Goal: Information Seeking & Learning: Learn about a topic

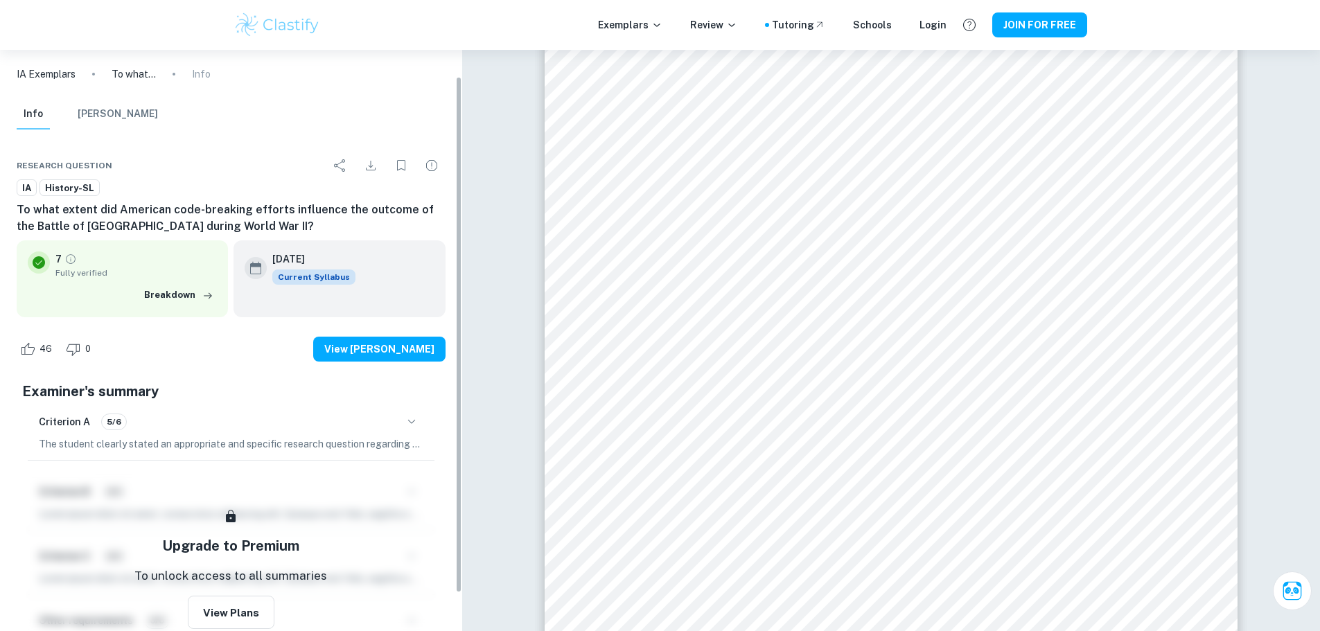
scroll to position [73, 0]
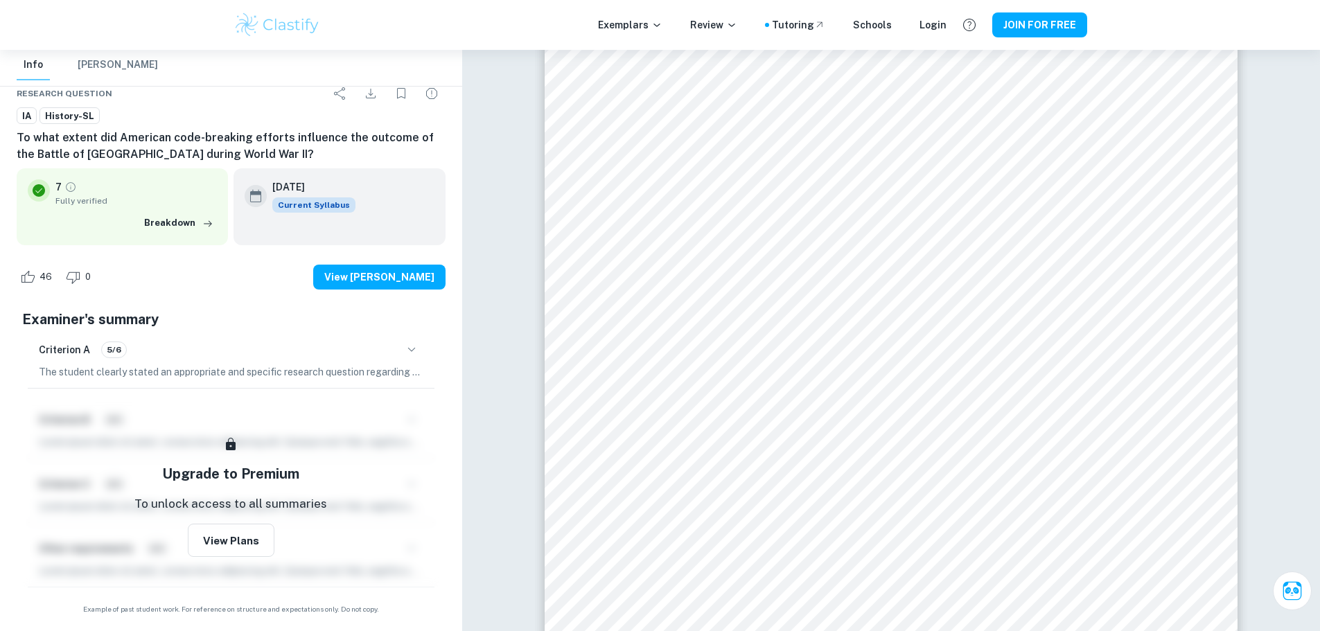
click at [411, 347] on icon "button" at bounding box center [411, 350] width 17 height 17
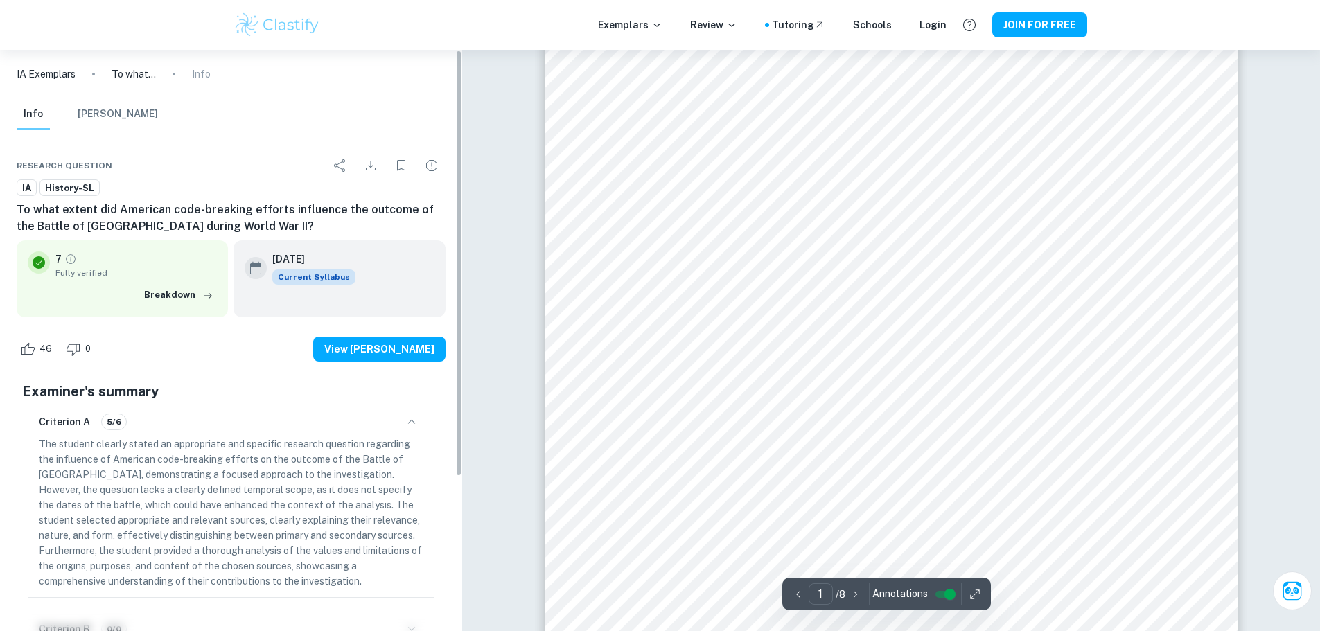
scroll to position [0, 0]
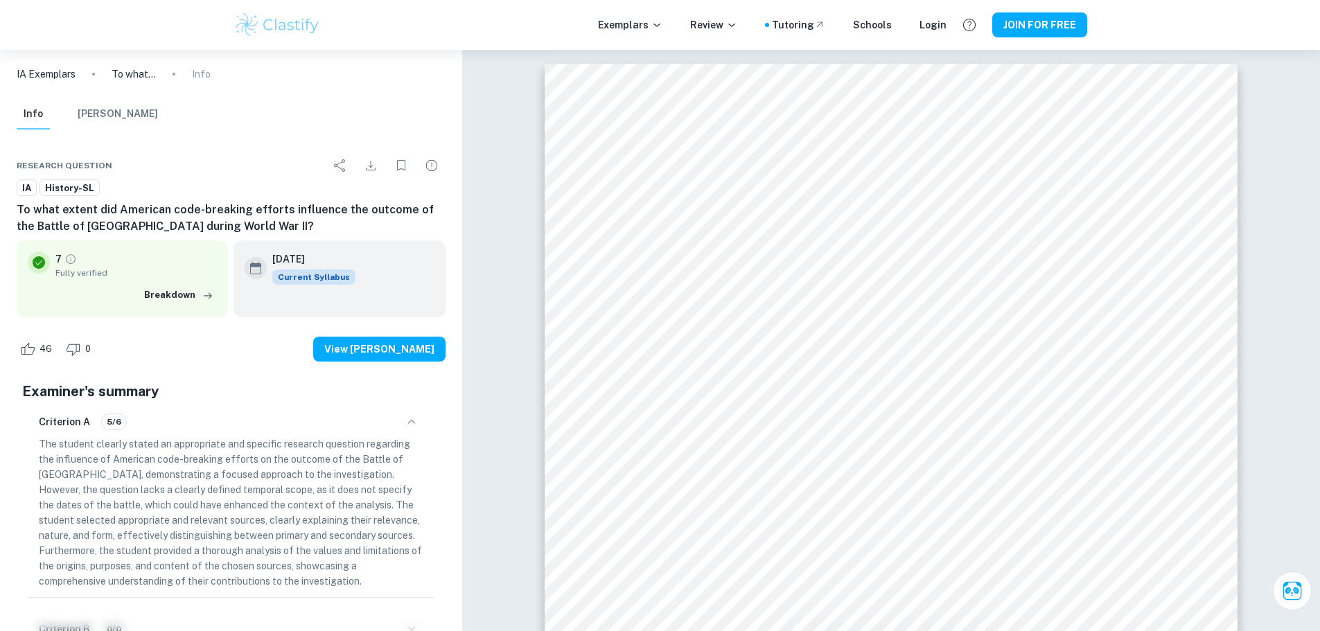
click at [40, 77] on p "IA Exemplars" at bounding box center [46, 74] width 59 height 15
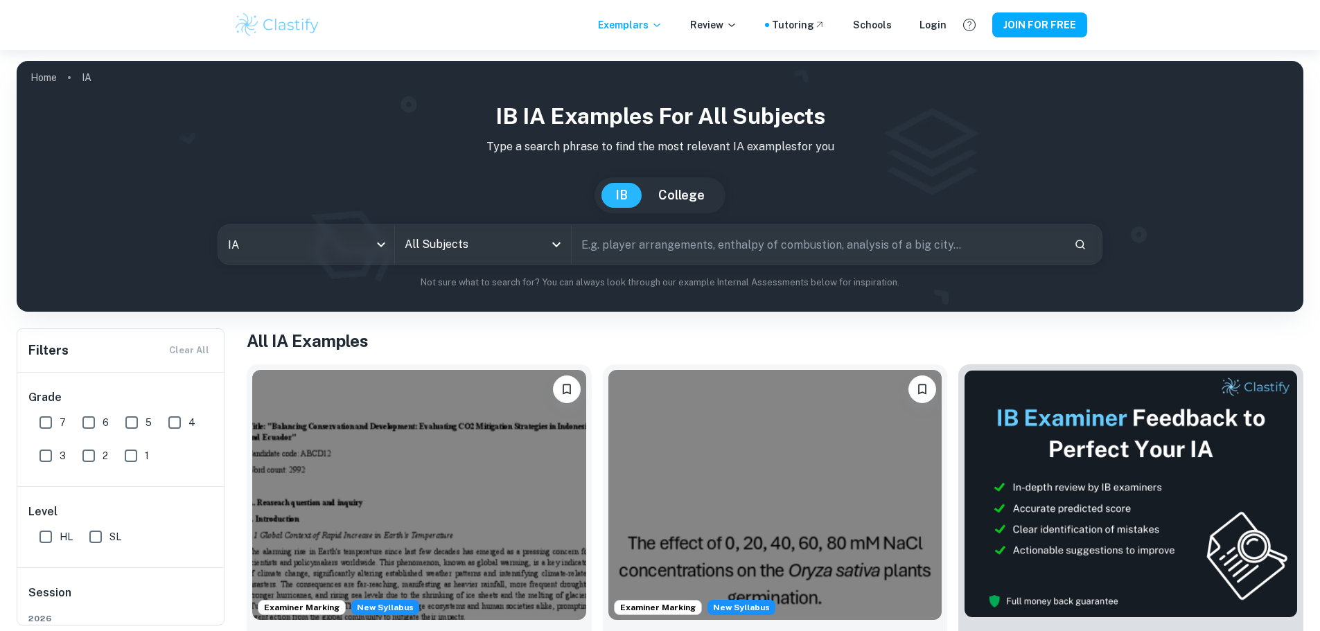
click at [554, 242] on icon "Open" at bounding box center [556, 244] width 17 height 17
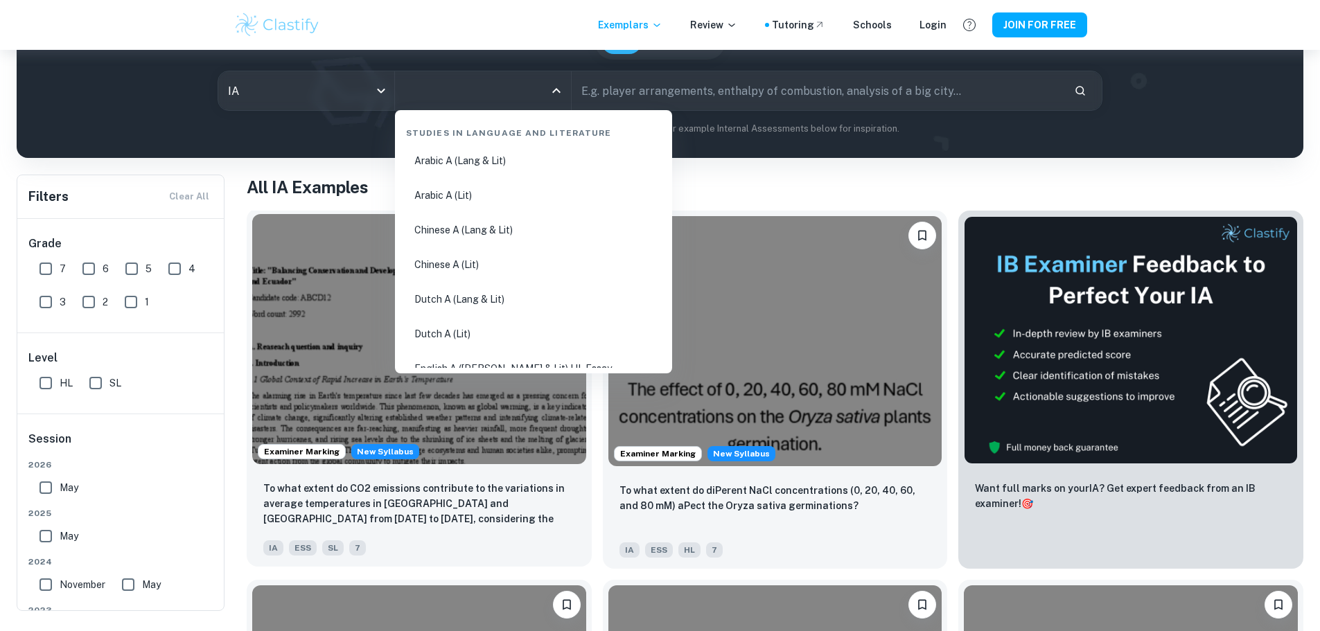
scroll to position [139, 0]
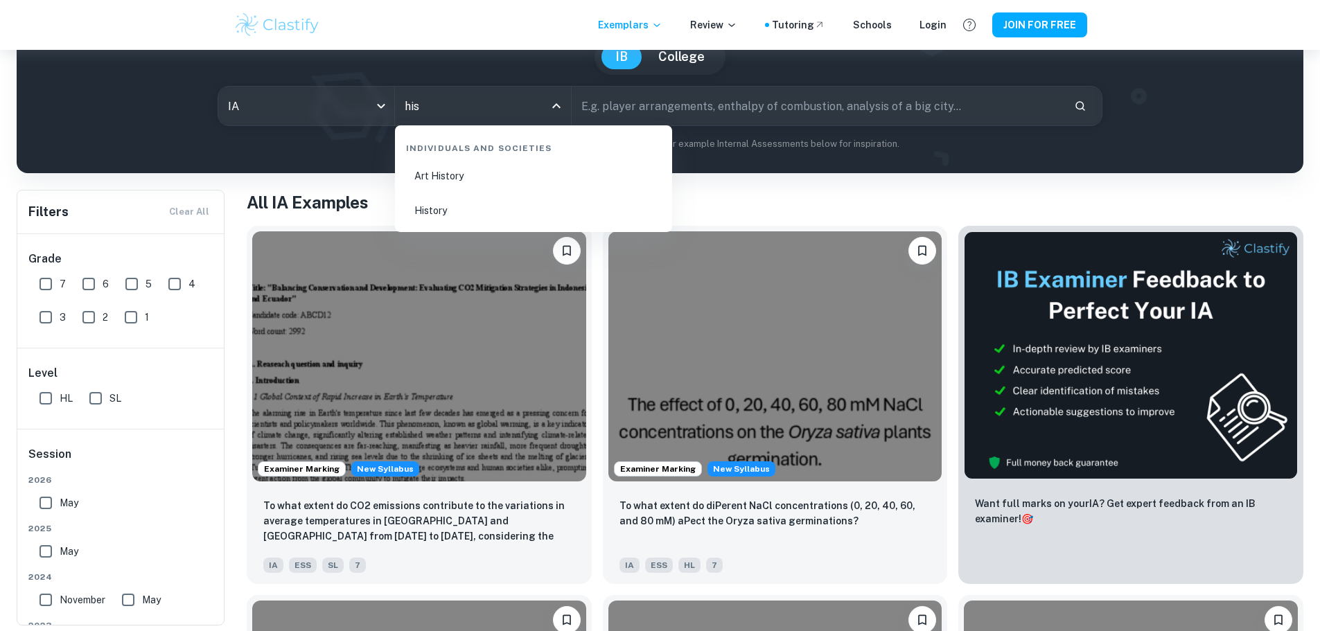
type input "hist"
click at [462, 208] on li "History" at bounding box center [534, 211] width 266 height 32
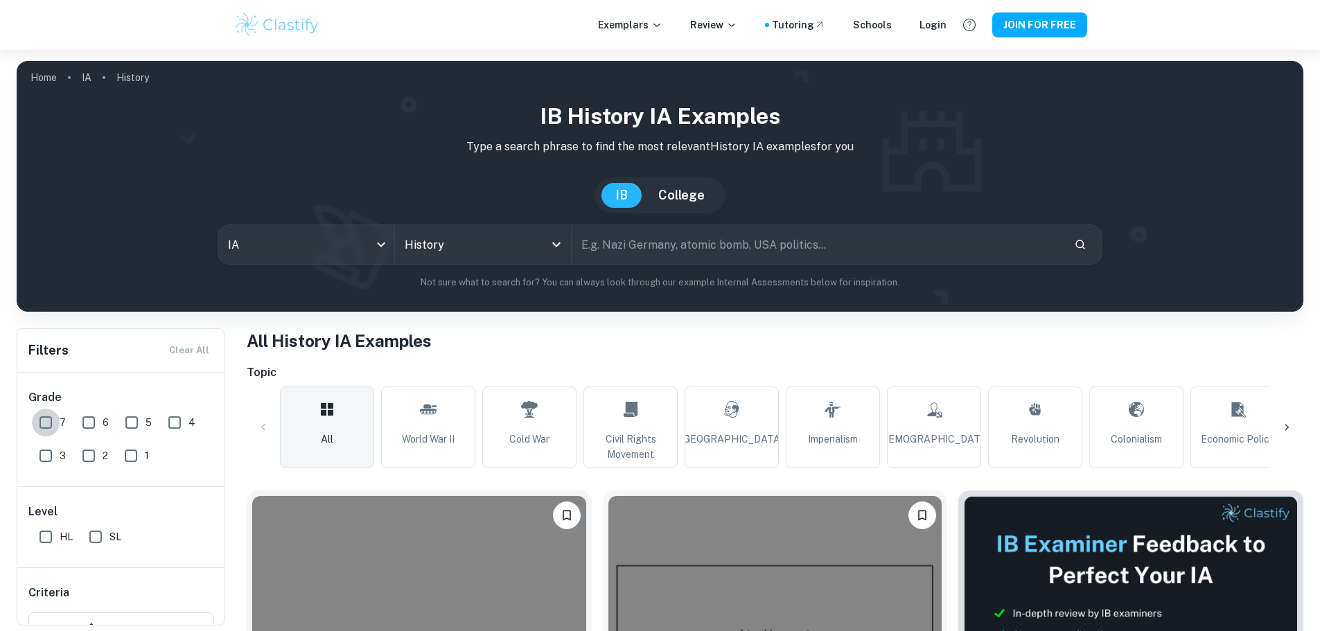
click at [43, 415] on input "7" at bounding box center [46, 423] width 28 height 28
checkbox input "true"
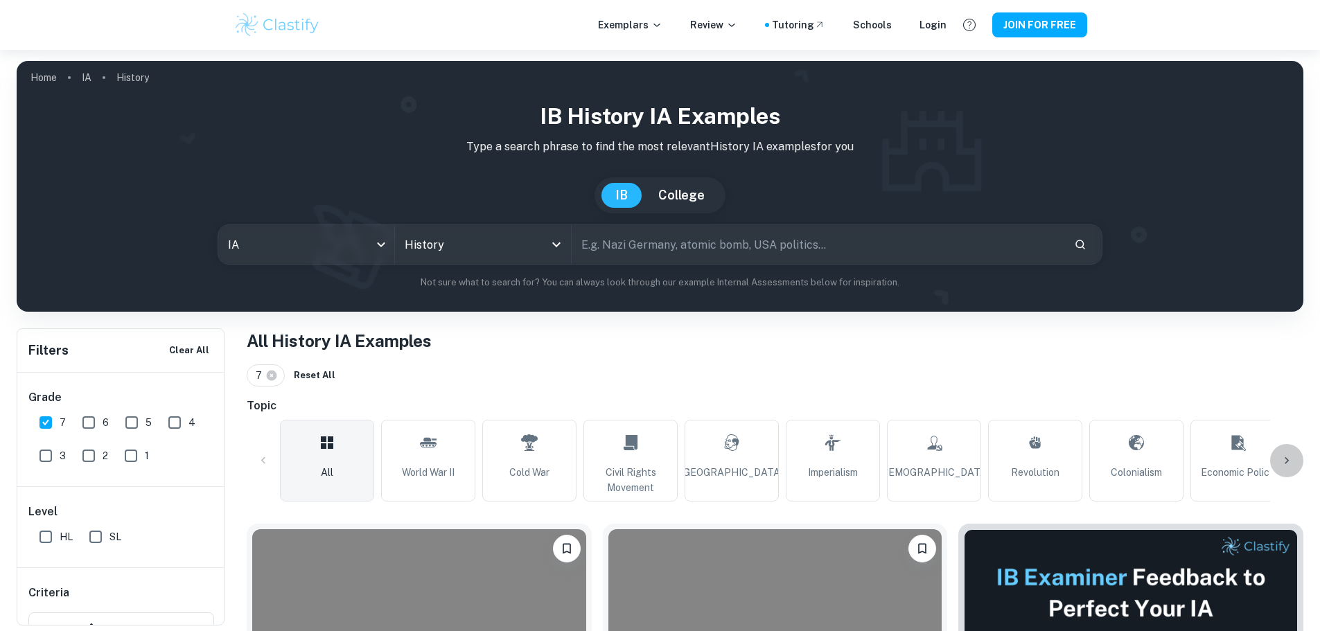
click at [1284, 463] on icon at bounding box center [1287, 461] width 14 height 14
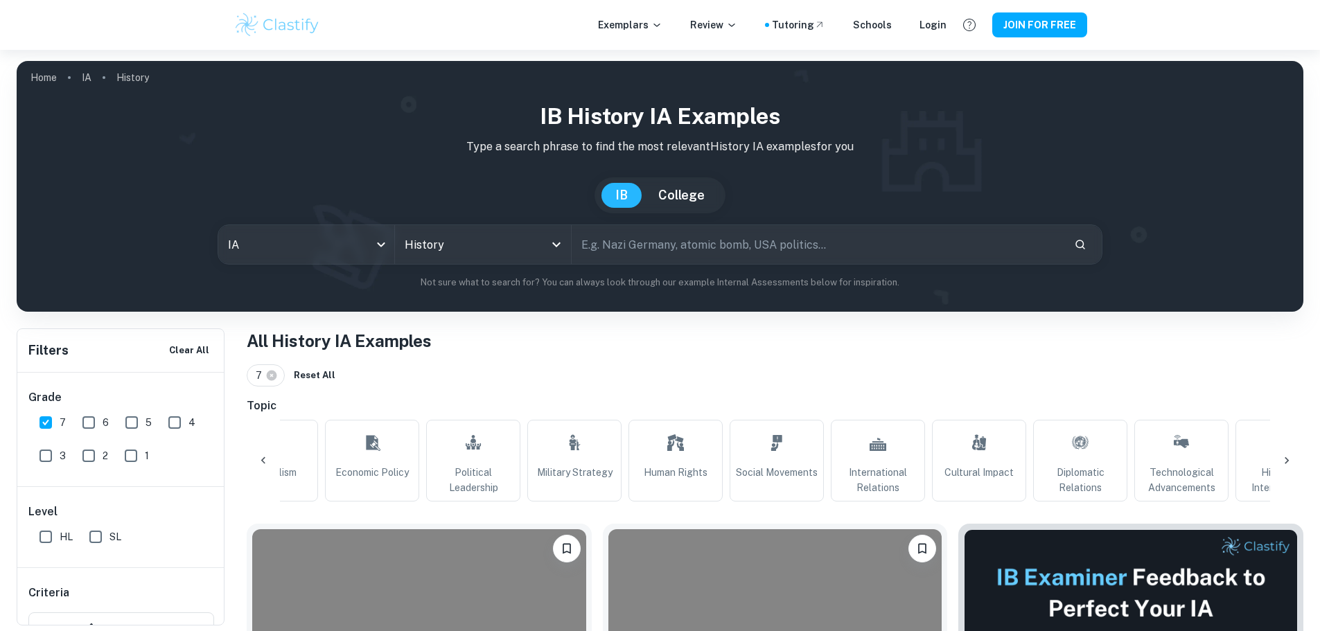
scroll to position [0, 925]
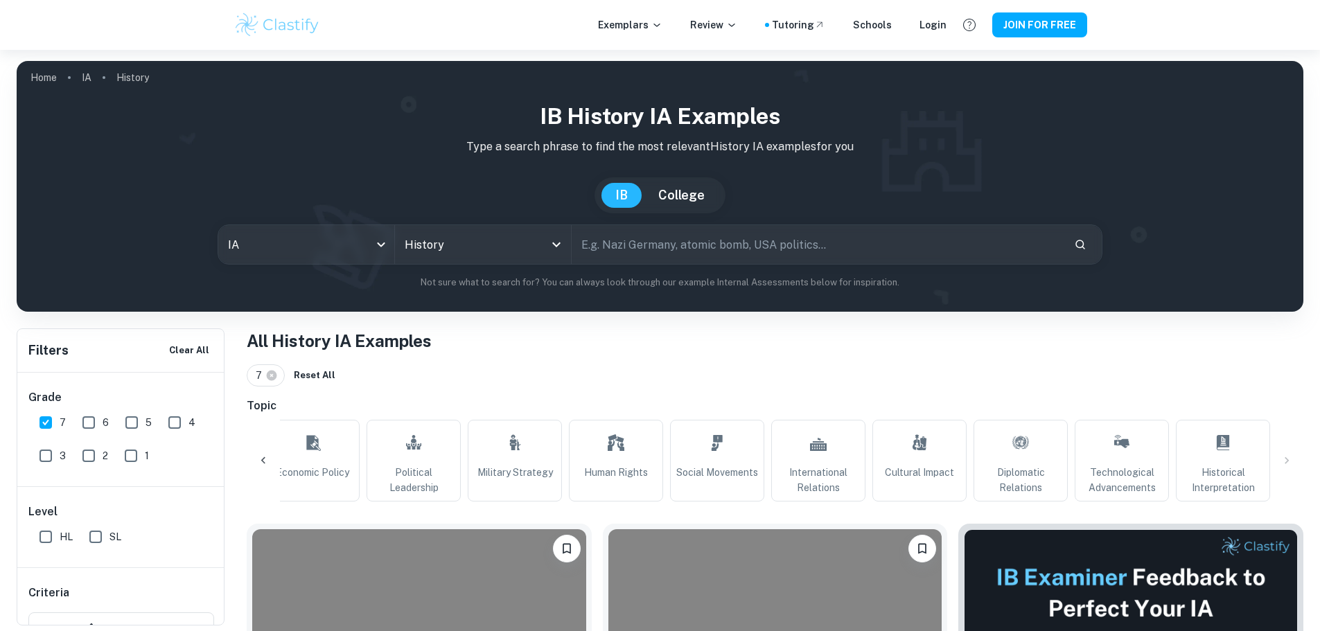
click at [1284, 463] on div "All World War II Cold War Civil Rights Movement Soviet Union Imperialism Commun…" at bounding box center [775, 461] width 1057 height 82
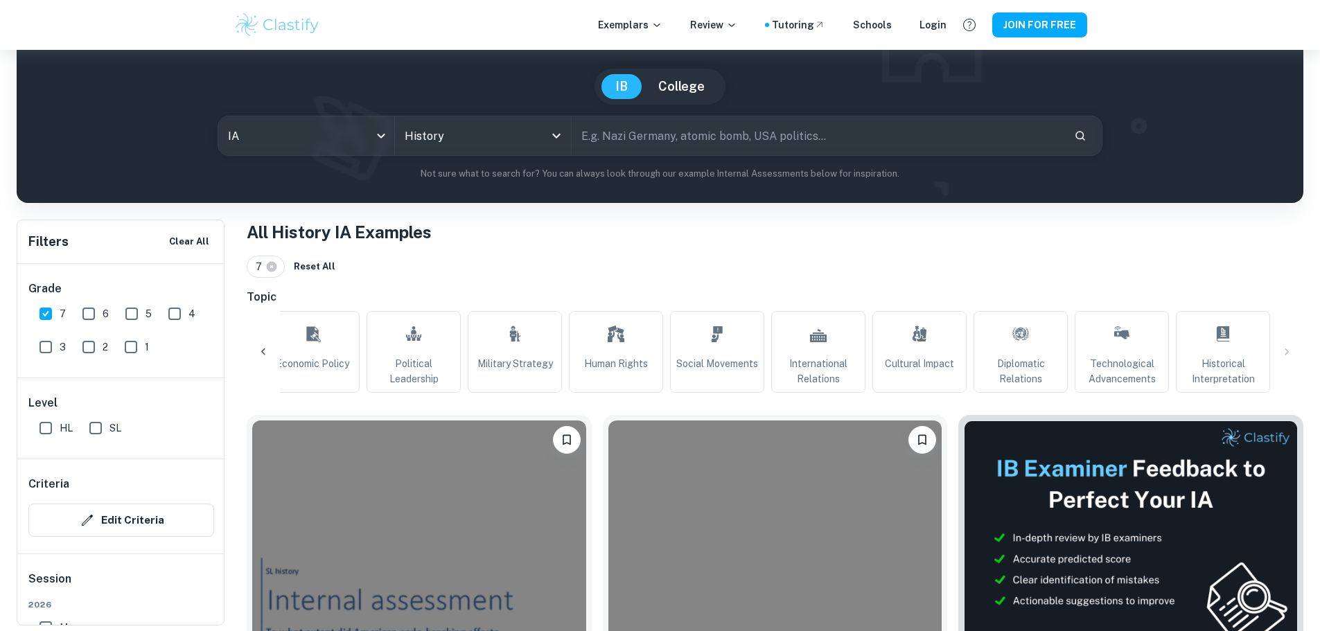
scroll to position [139, 0]
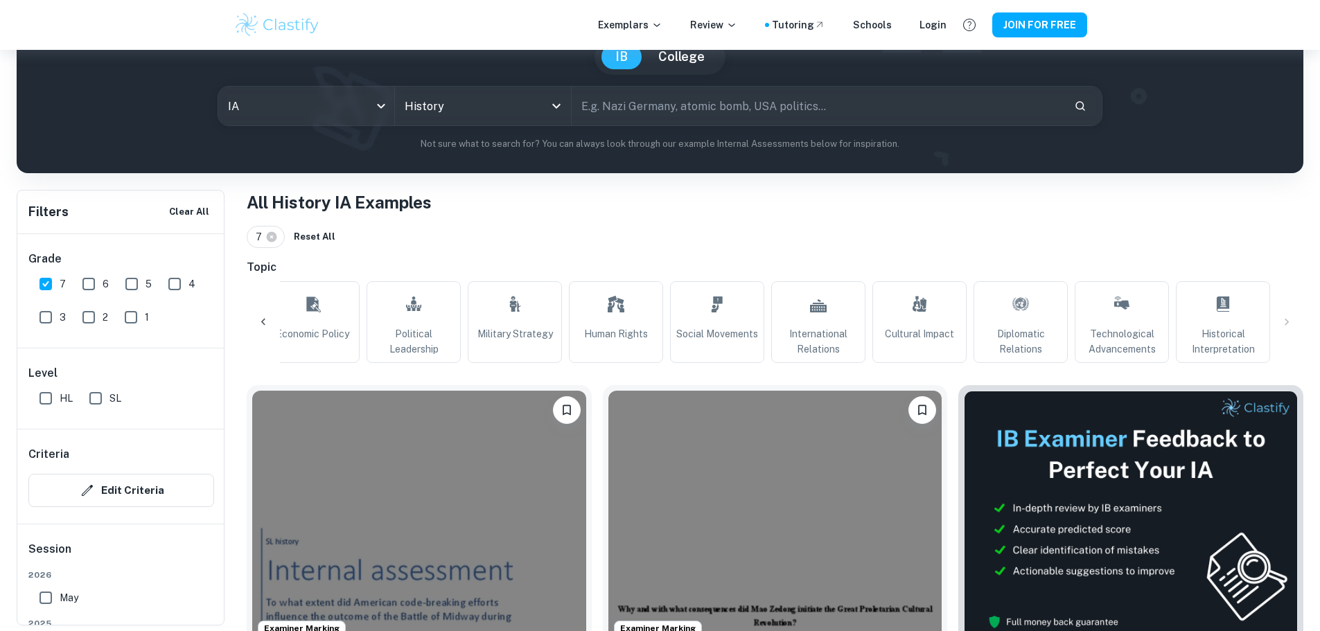
click at [100, 401] on input "SL" at bounding box center [96, 399] width 28 height 28
checkbox input "true"
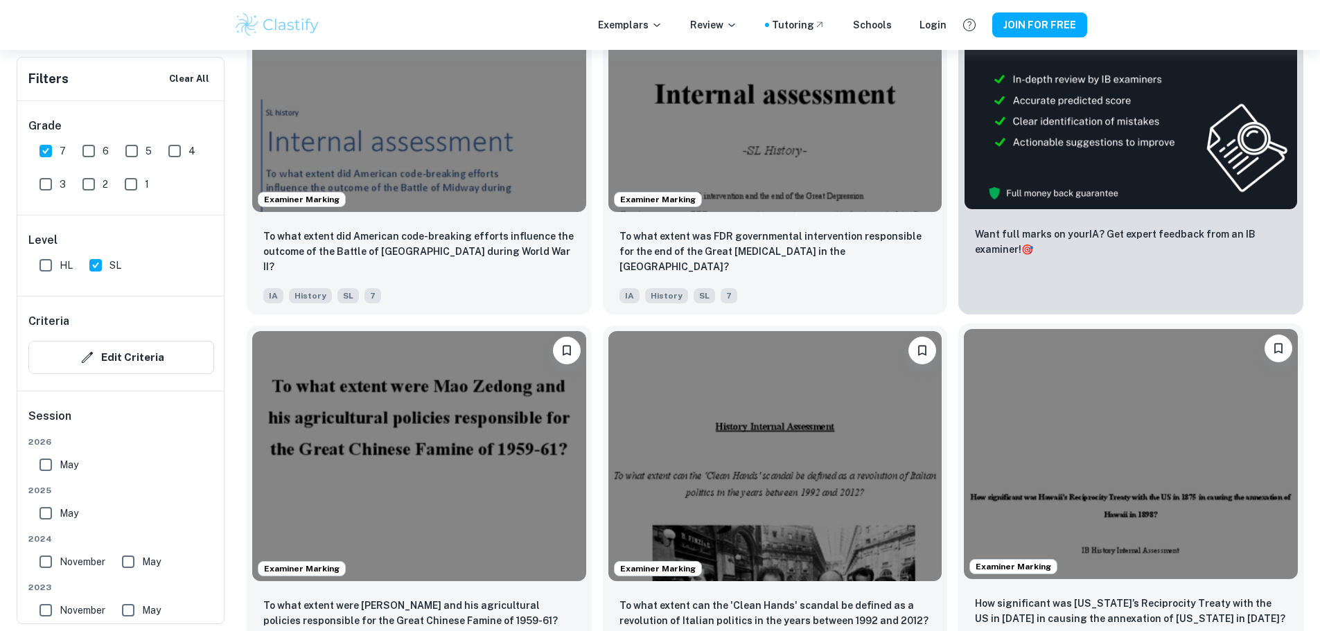
scroll to position [347, 0]
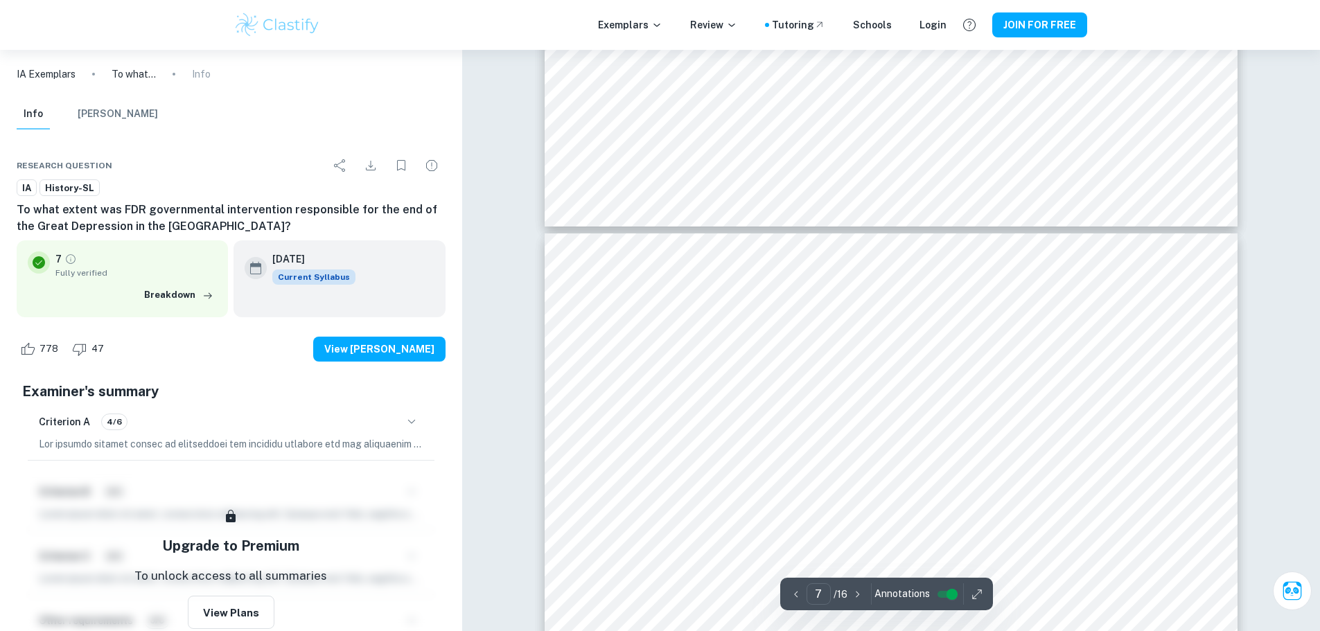
scroll to position [5475, 0]
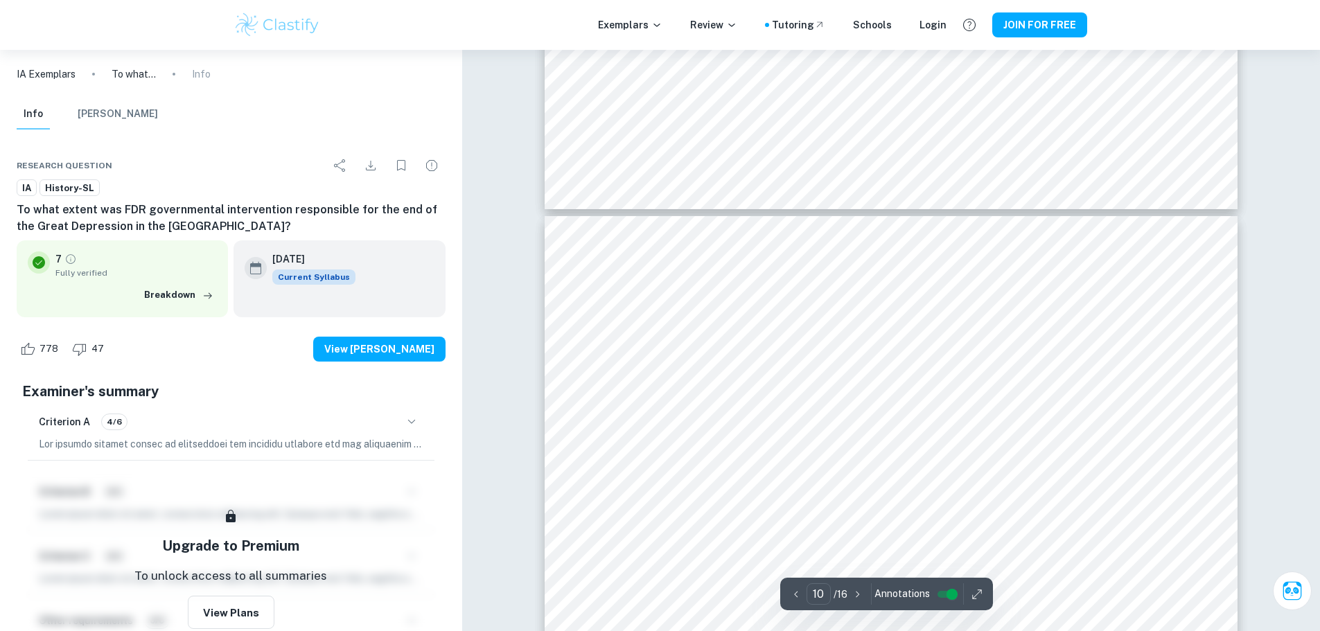
type input "9"
